Goal: Transaction & Acquisition: Purchase product/service

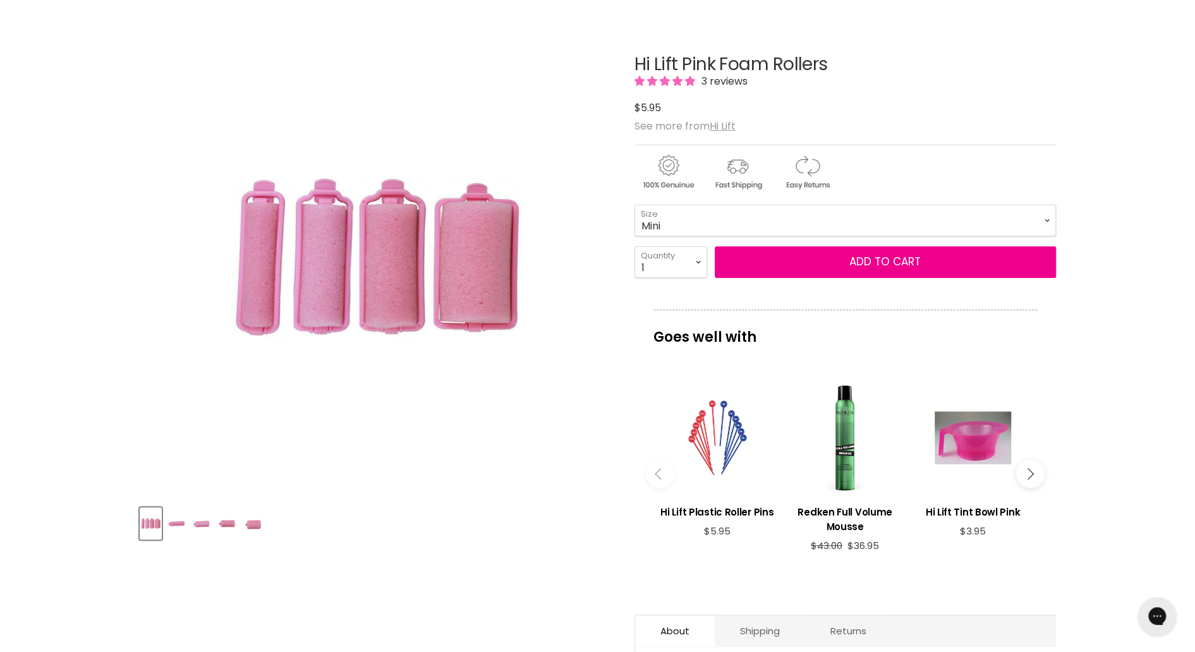
scroll to position [126, 0]
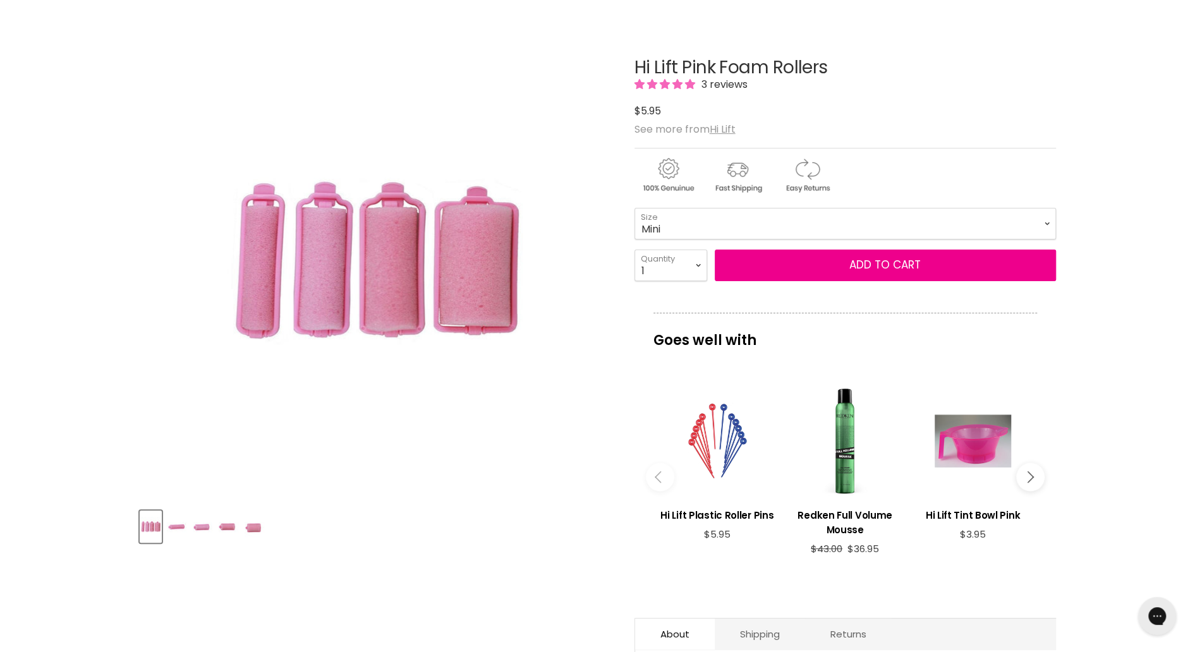
click at [172, 524] on img "Product thumbnails" at bounding box center [177, 527] width 20 height 30
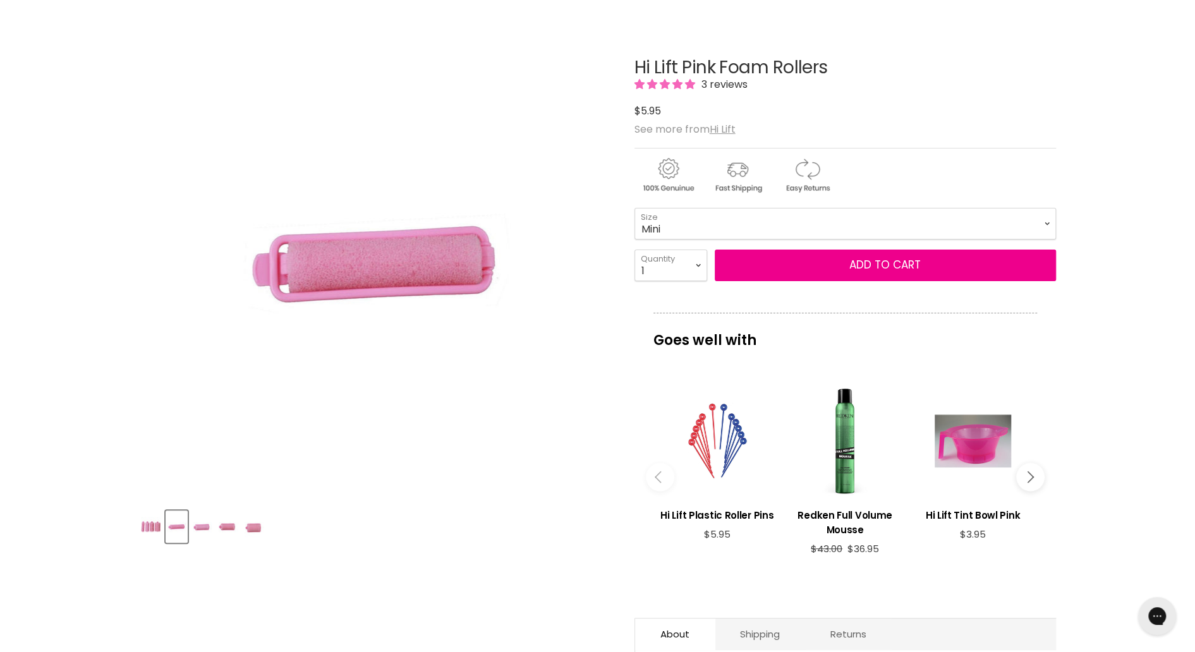
click at [203, 531] on img "Product thumbnails" at bounding box center [203, 527] width 20 height 30
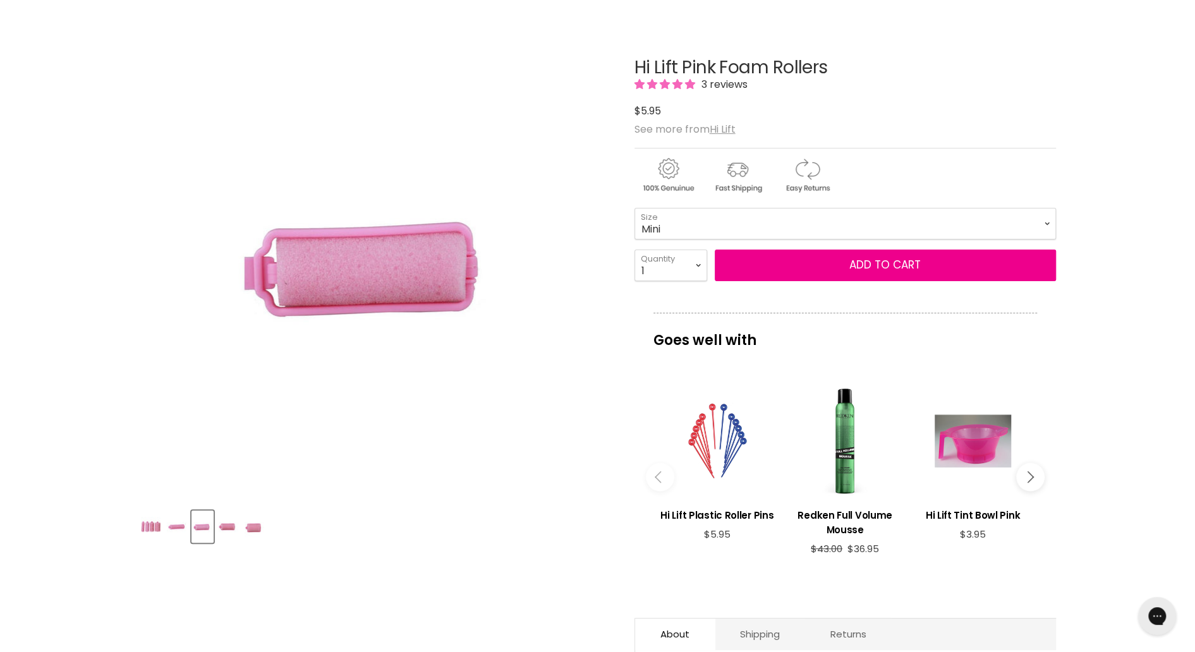
click at [234, 533] on img "Product thumbnails" at bounding box center [229, 527] width 20 height 30
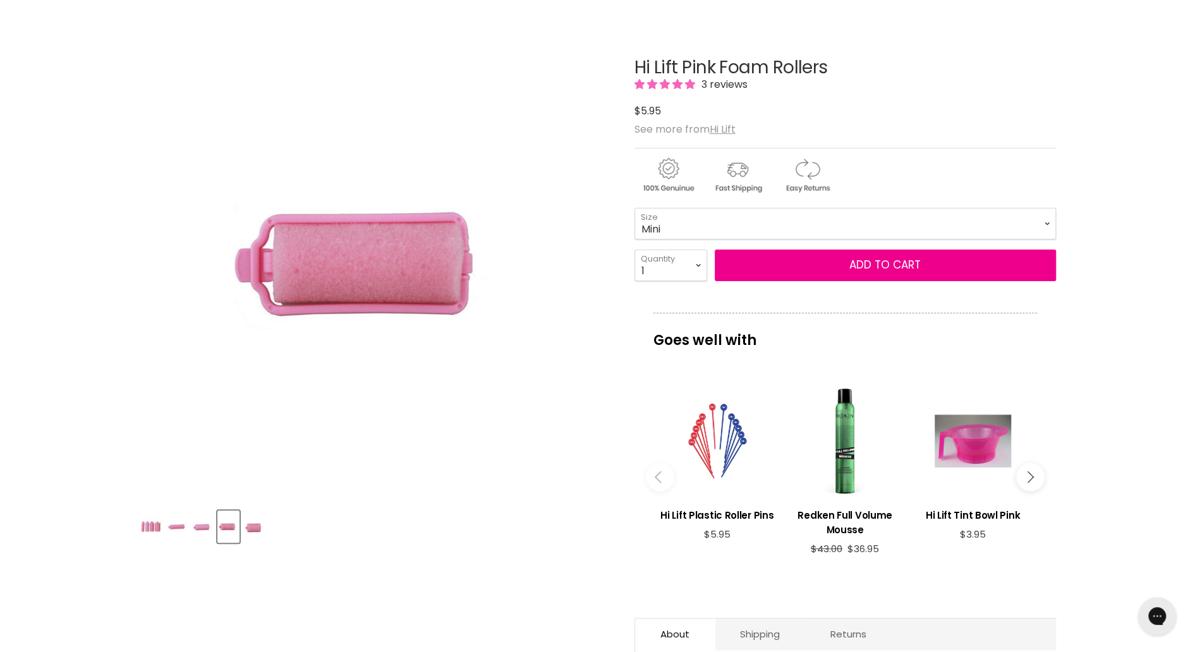
click at [258, 528] on img "Product thumbnails" at bounding box center [254, 527] width 20 height 30
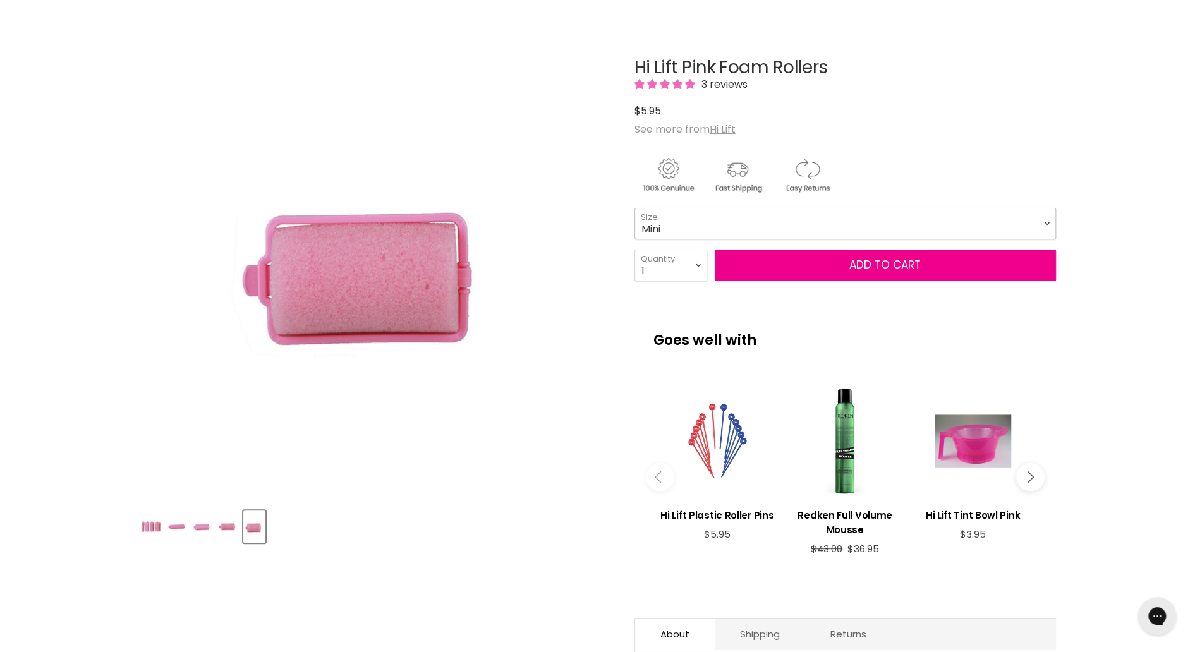
click at [705, 226] on select "Mini Small Medium Large" at bounding box center [844, 224] width 421 height 32
click at [634, 208] on select "Mini Small Medium Large" at bounding box center [844, 224] width 421 height 32
select select "Medium"
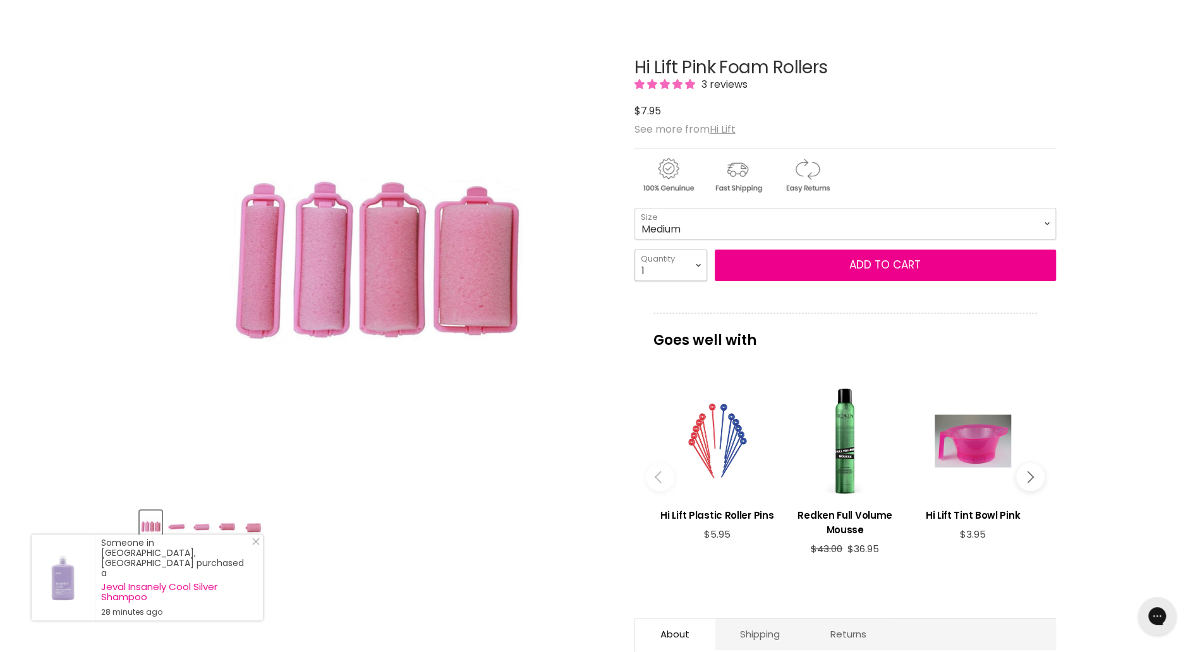
click at [697, 270] on select "1 2 3 4 5 6 7 8 9 10+" at bounding box center [670, 266] width 73 height 32
select select "6"
click at [634, 250] on select "1 2 3 4 5 6 7 8 9 10+" at bounding box center [670, 266] width 73 height 32
type input "6"
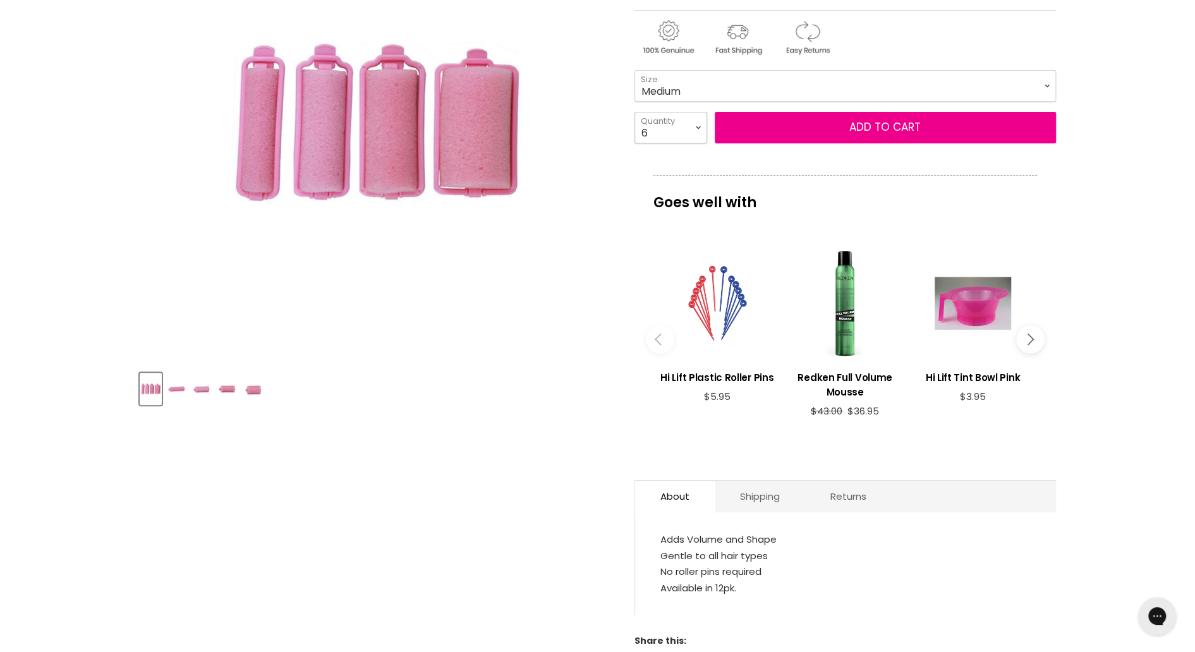
scroll to position [126, 0]
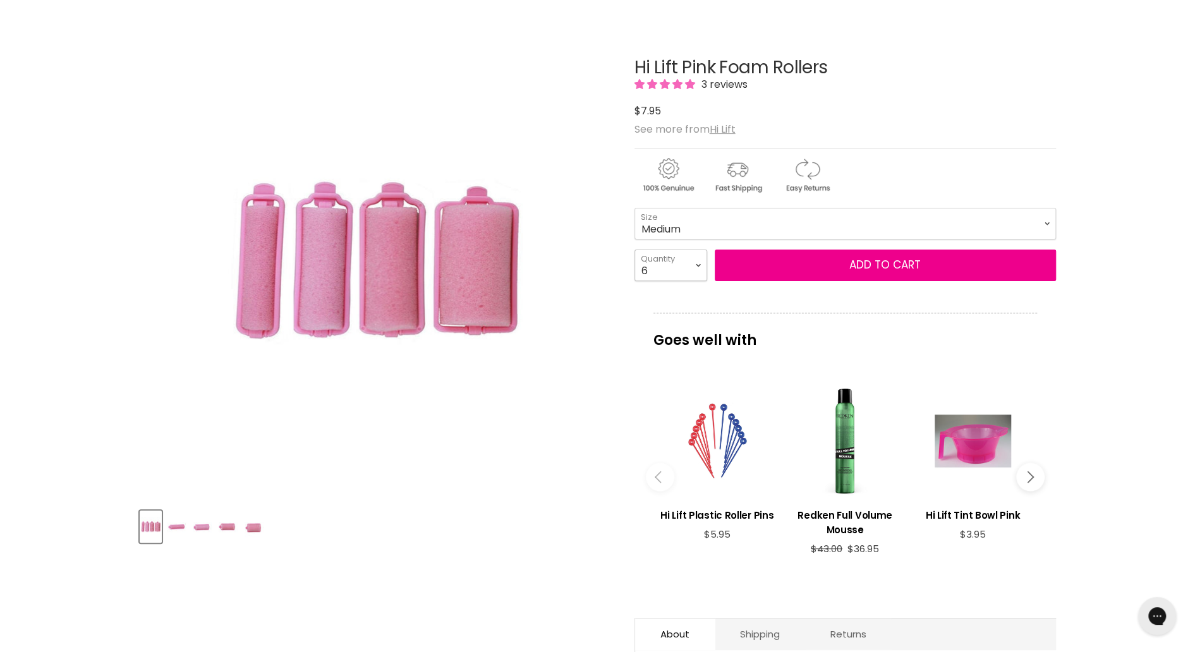
click at [676, 262] on select "1 2 3 4 5 6 7 8 9 10+" at bounding box center [670, 266] width 73 height 32
select select "10+"
click at [634, 250] on select "1 2 3 4 5 6 7 8 9 10+" at bounding box center [670, 266] width 73 height 32
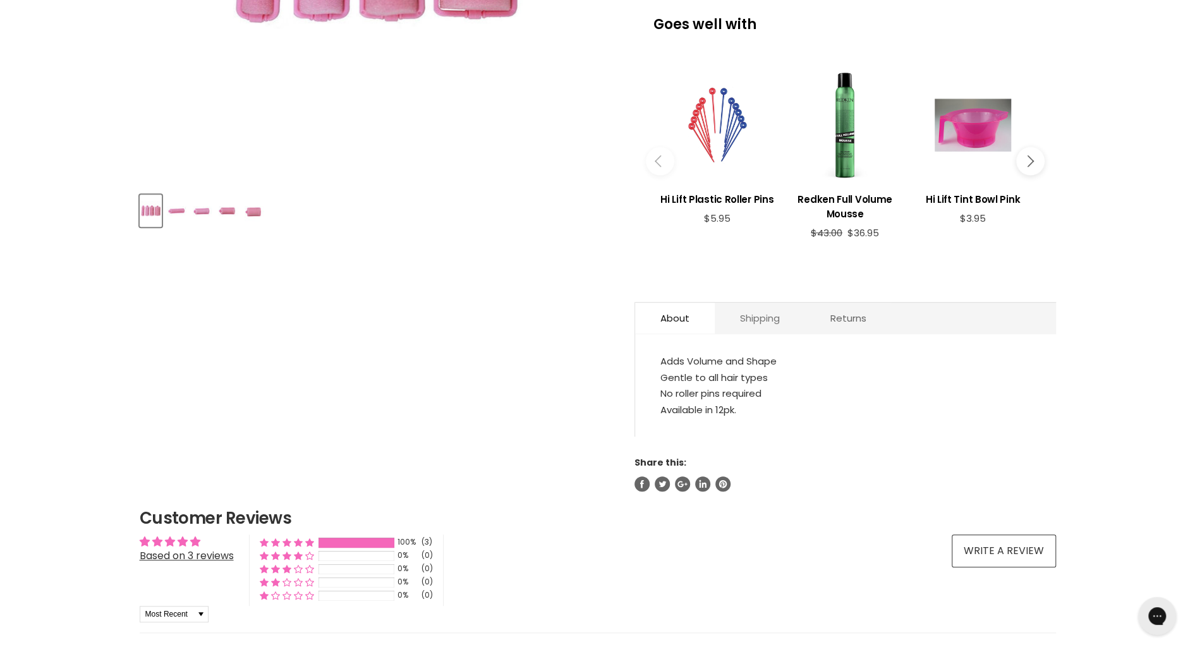
click at [774, 320] on link "Shipping" at bounding box center [759, 318] width 90 height 31
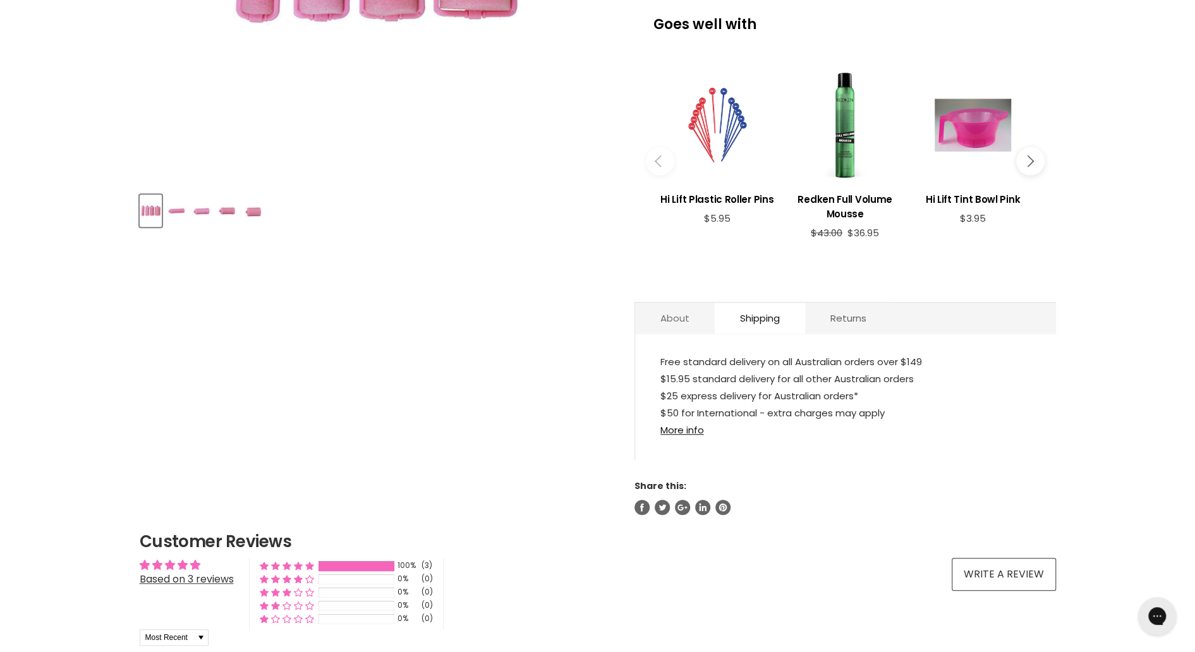
click at [676, 308] on link "About" at bounding box center [675, 318] width 80 height 31
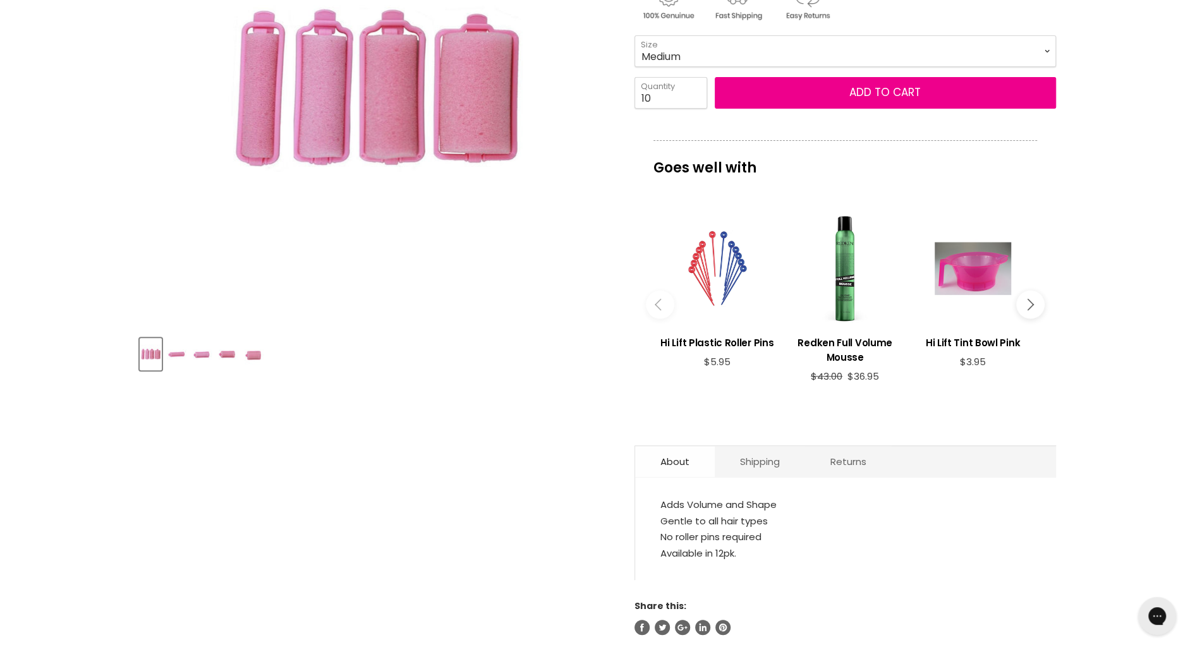
scroll to position [63, 0]
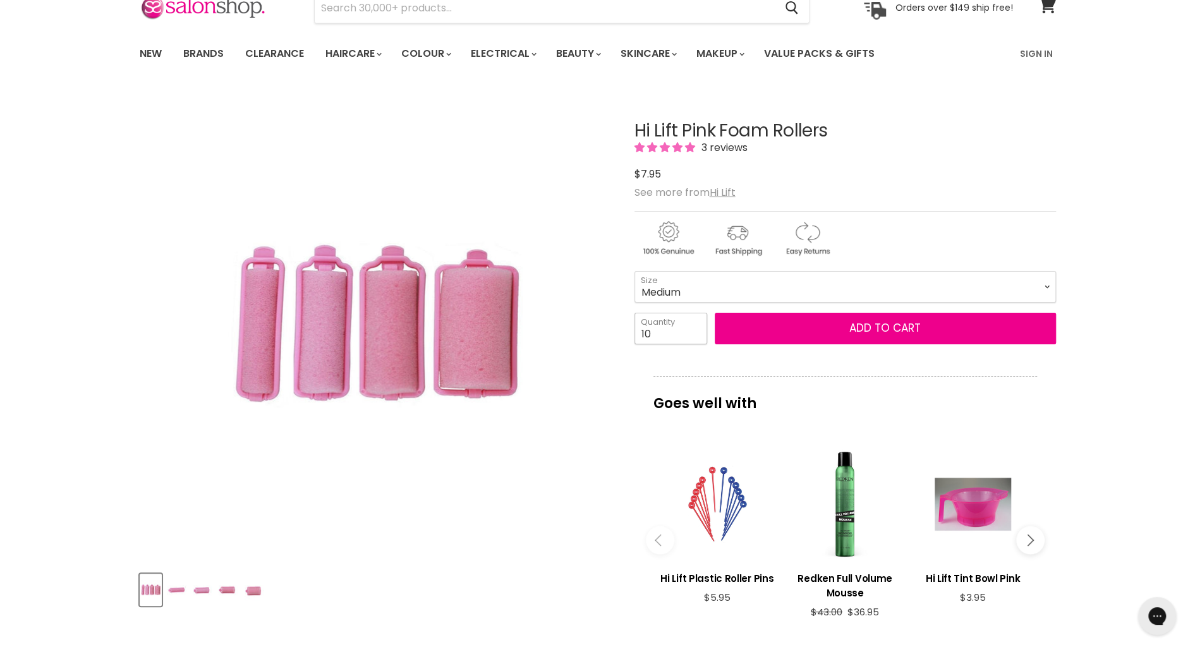
click at [675, 329] on input "10" at bounding box center [670, 329] width 73 height 32
type input "1"
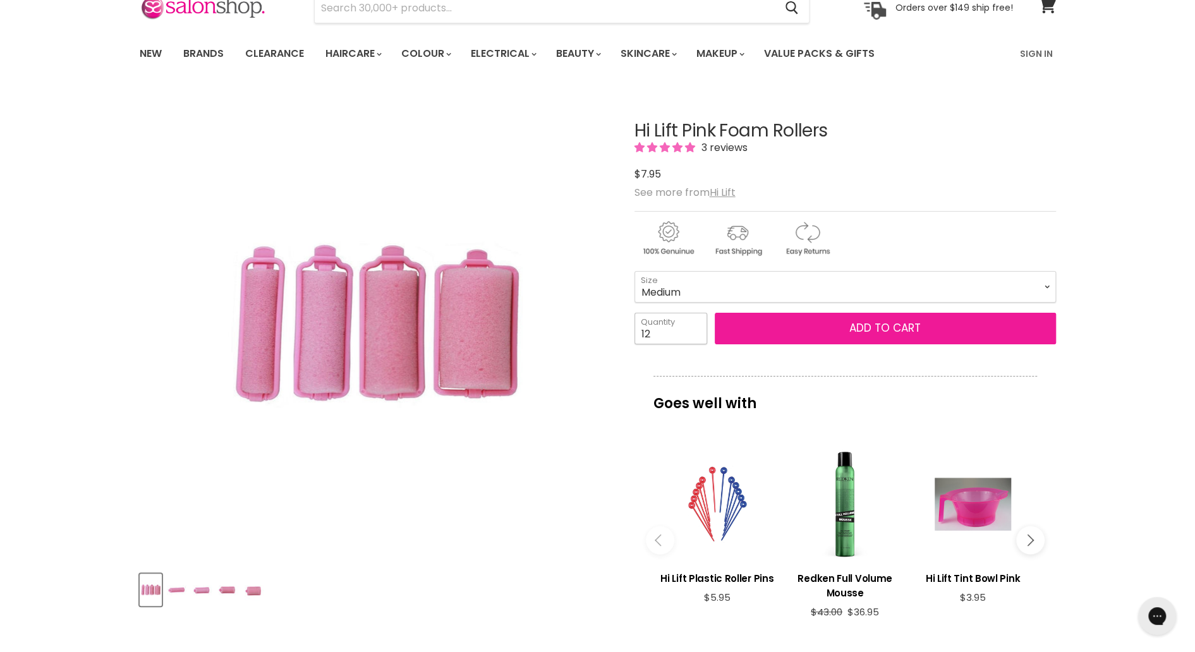
type input "12"
click at [886, 327] on button "Add to cart" at bounding box center [884, 329] width 341 height 32
click at [876, 333] on button "Add to cart" at bounding box center [884, 329] width 341 height 32
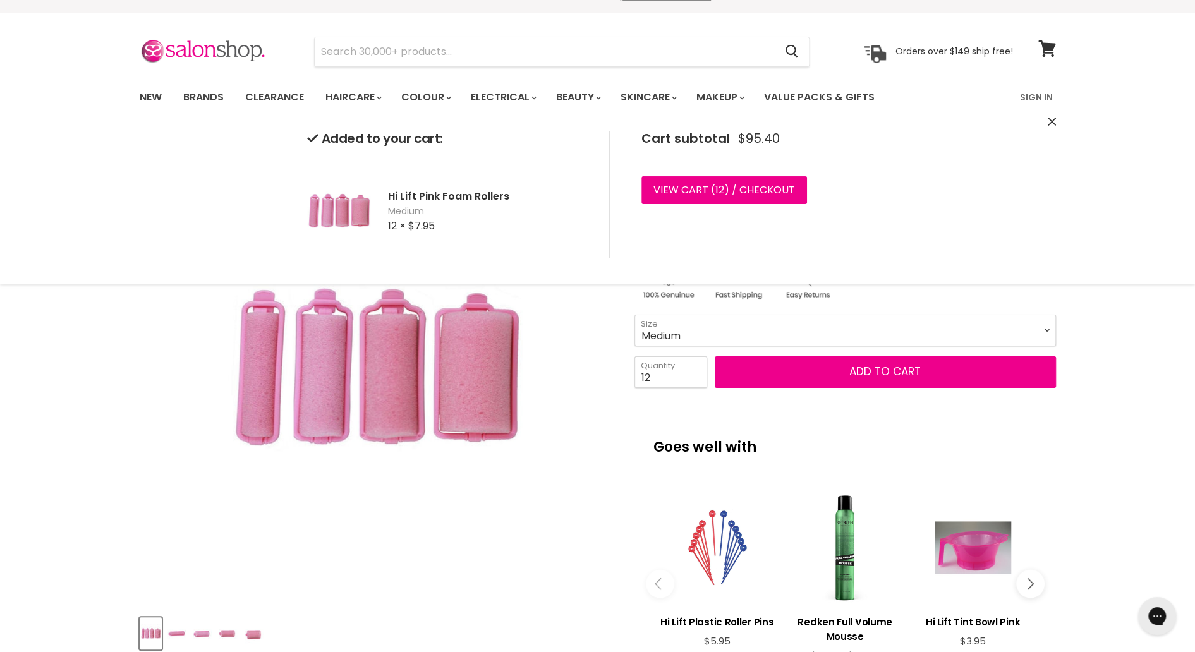
scroll to position [0, 0]
